Goal: Task Accomplishment & Management: Use online tool/utility

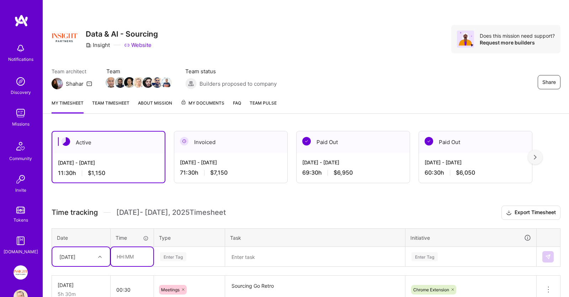
scroll to position [157, 0]
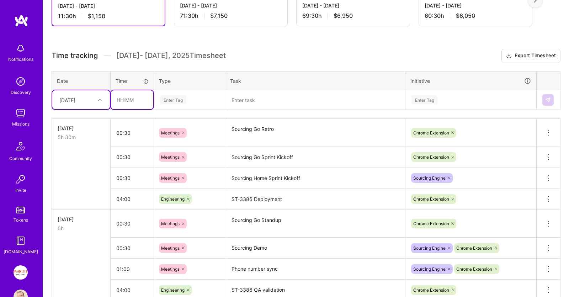
click at [127, 98] on input "text" at bounding box center [132, 99] width 42 height 19
type input "01:00"
click at [200, 96] on div "Enter Tag" at bounding box center [189, 99] width 60 height 9
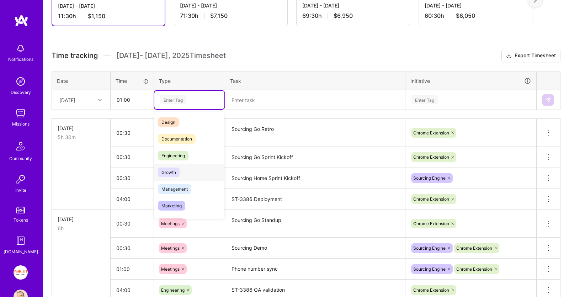
scroll to position [36, 0]
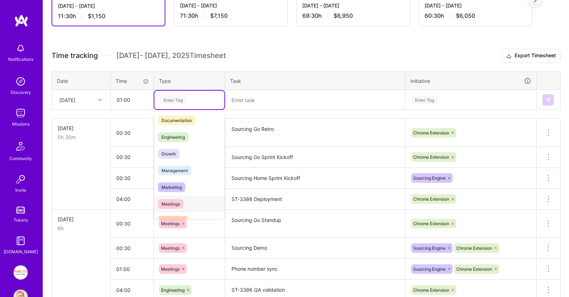
click at [182, 200] on span "Meetings" at bounding box center [171, 204] width 26 height 10
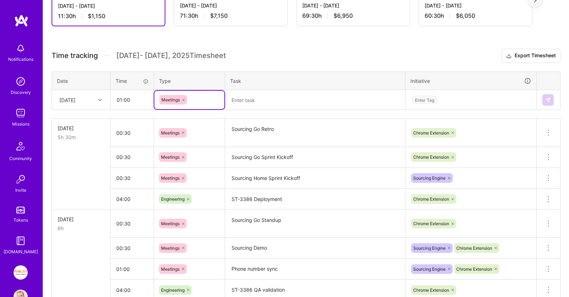
click at [269, 101] on textarea at bounding box center [315, 100] width 178 height 19
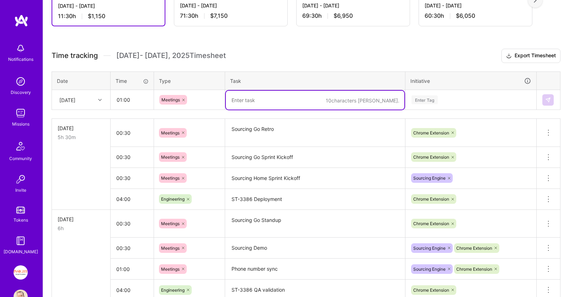
paste textarea "Discuss Drop/Loss Reason persistence & Team Queue workflow impact"
drag, startPoint x: 251, startPoint y: 99, endPoint x: 214, endPoint y: 98, distance: 37.0
click at [226, 98] on textarea "Discuss Drop/Loss Reason persistence & Team Queue workflow impact" at bounding box center [315, 100] width 178 height 19
type textarea "Drop/Loss Reason persistence & Team Queue workflow impact"
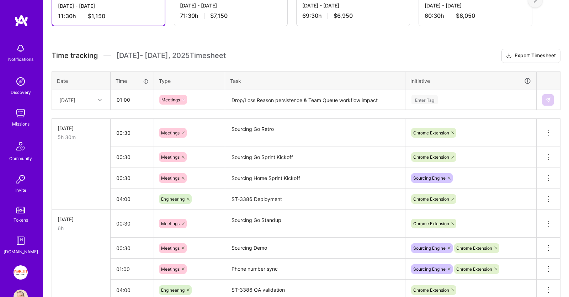
click at [324, 52] on h3 "Time tracking [DATE] - [DATE] Timesheet Export Timesheet" at bounding box center [306, 56] width 508 height 14
click at [421, 100] on div "Enter Tag" at bounding box center [424, 99] width 26 height 11
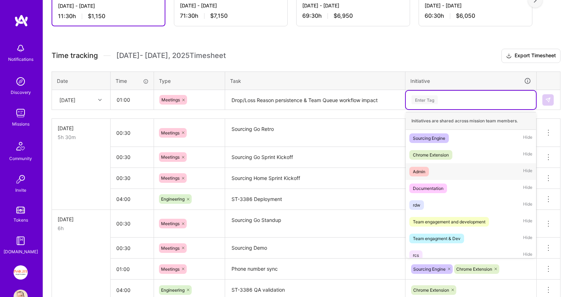
click at [432, 166] on div "Admin Hide" at bounding box center [470, 171] width 130 height 17
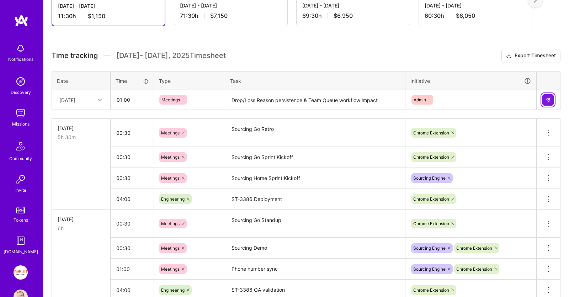
click at [547, 98] on img at bounding box center [548, 100] width 6 height 6
